Goal: Transaction & Acquisition: Subscribe to service/newsletter

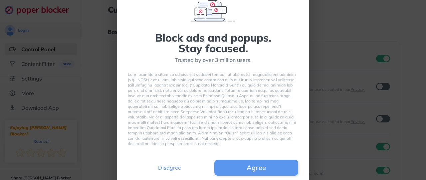
click at [191, 167] on button "Disagree" at bounding box center [170, 168] width 84 height 16
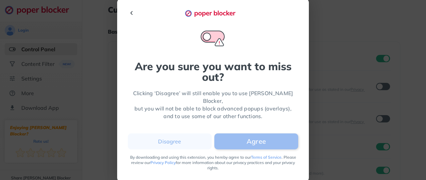
click at [264, 138] on button "Agree" at bounding box center [257, 142] width 84 height 16
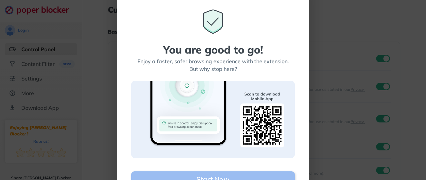
click at [258, 175] on button "Start Now" at bounding box center [213, 180] width 164 height 16
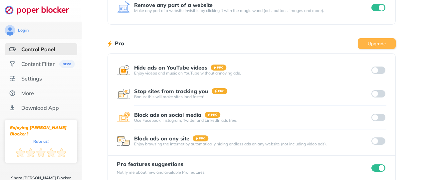
scroll to position [163, 0]
click at [382, 38] on button "Upgrade" at bounding box center [377, 43] width 38 height 11
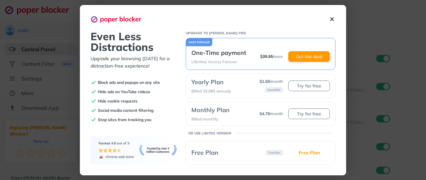
click at [334, 18] on img at bounding box center [332, 19] width 7 height 7
